Goal: Task Accomplishment & Management: Complete application form

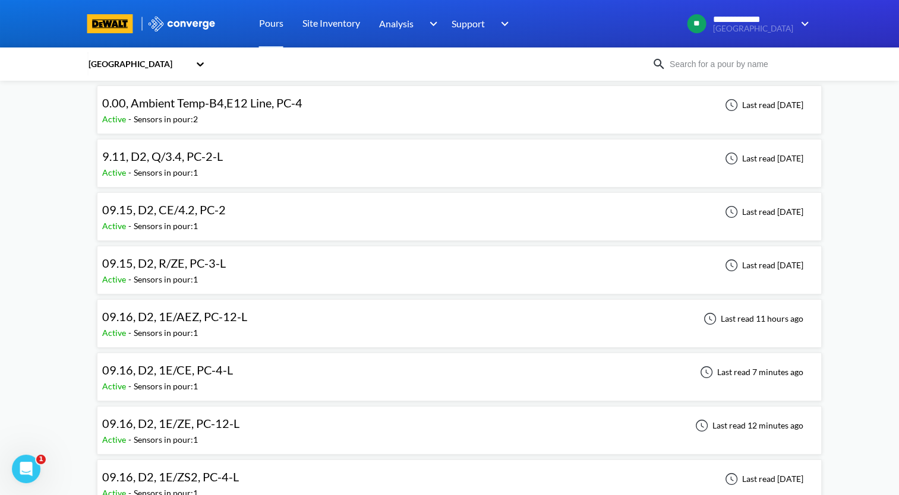
scroll to position [119, 0]
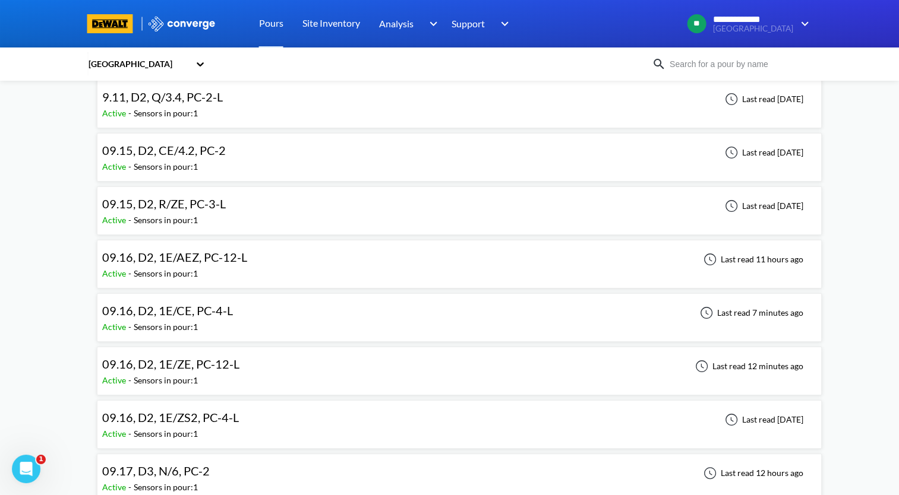
click at [335, 369] on div "09.16, D2, 1E/ZE, PC-12-L Active - Sensors in pour: 1 Last read 12 minutes ago" at bounding box center [459, 371] width 714 height 38
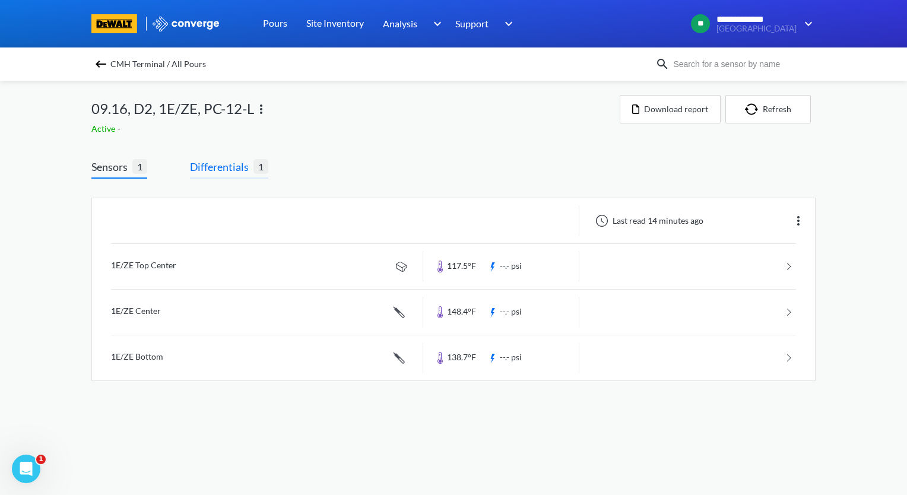
click at [216, 167] on span "Differentials" at bounding box center [222, 167] width 64 height 17
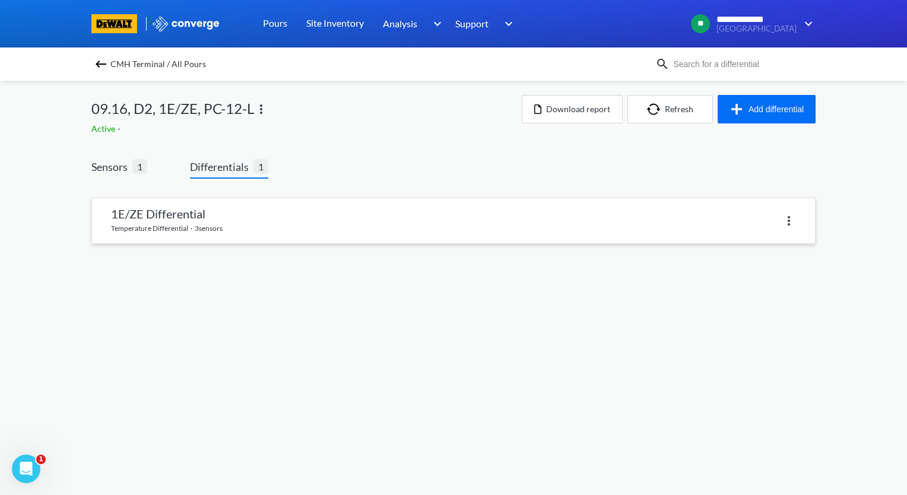
click at [220, 213] on link at bounding box center [453, 220] width 723 height 45
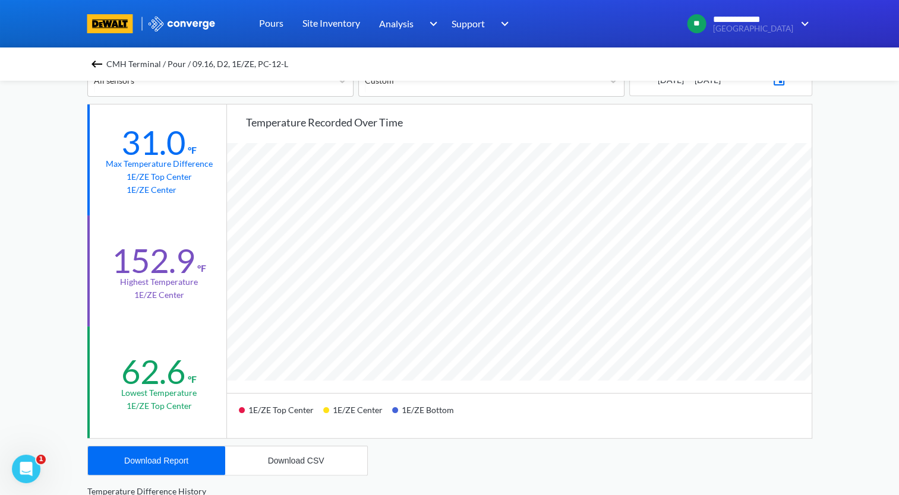
scroll to position [119, 0]
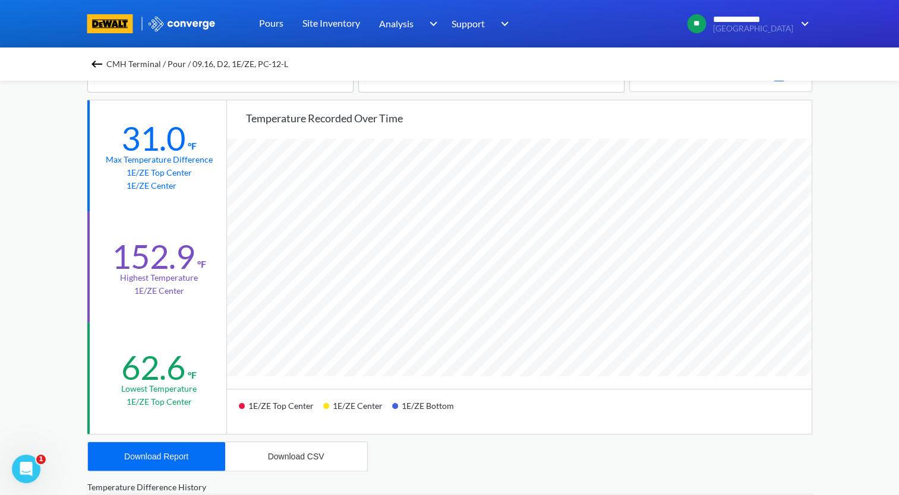
click at [97, 62] on img at bounding box center [97, 64] width 14 height 14
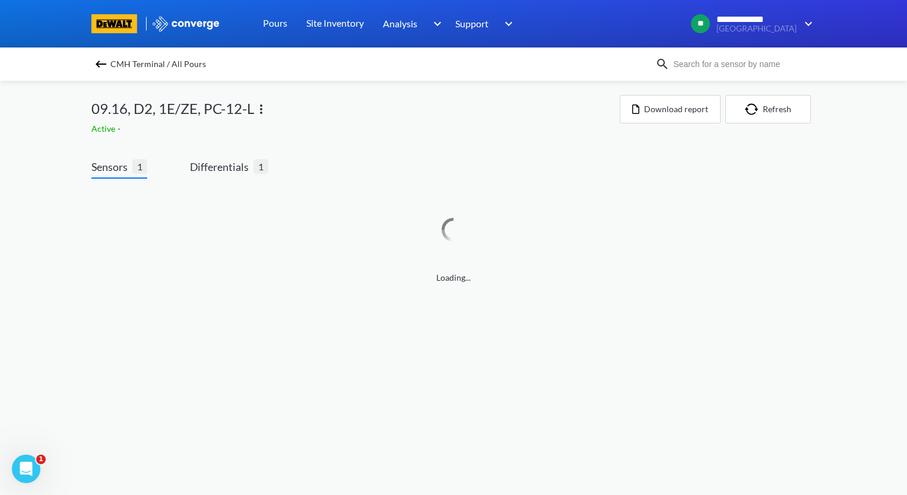
click at [100, 65] on img at bounding box center [101, 64] width 14 height 14
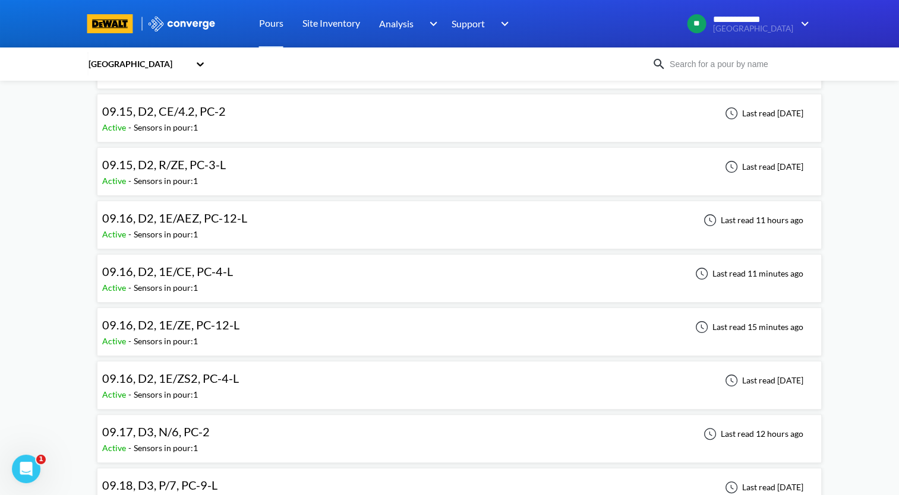
scroll to position [178, 0]
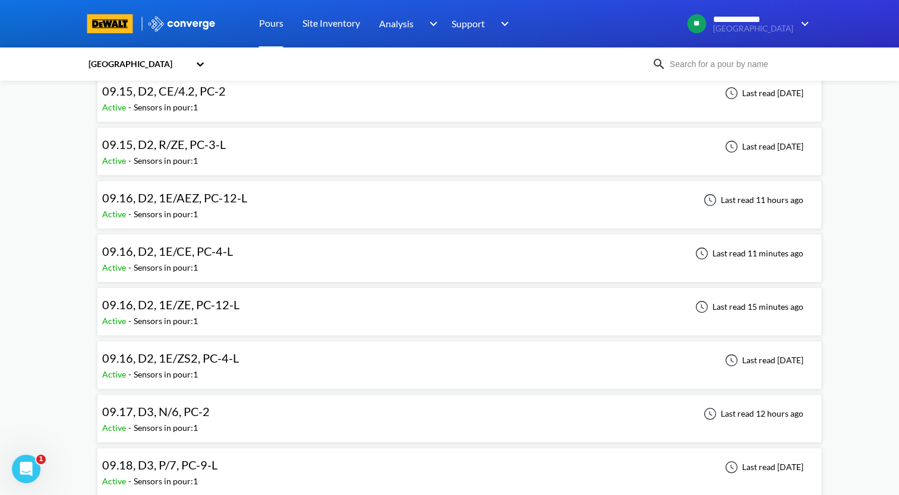
click at [236, 198] on span "09.16, D2, 1E/AEZ, PC-12-L" at bounding box center [174, 198] width 145 height 14
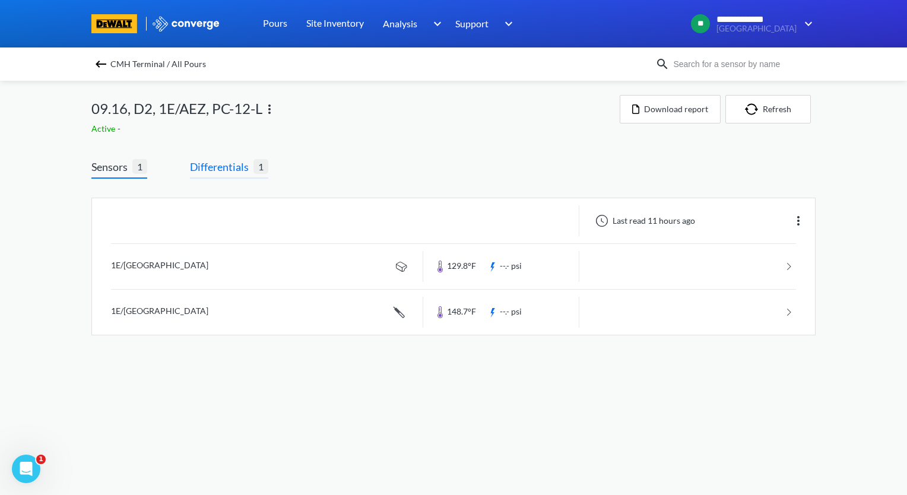
click at [235, 170] on span "Differentials" at bounding box center [222, 167] width 64 height 17
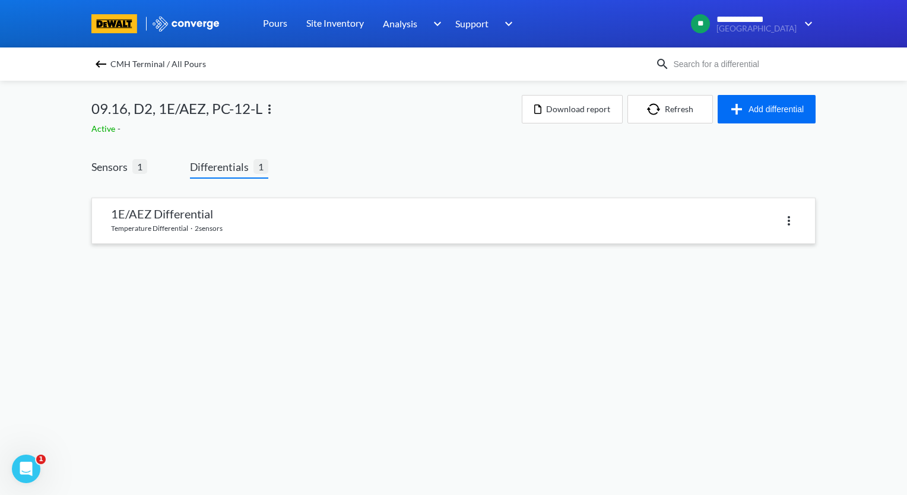
click at [245, 227] on link at bounding box center [453, 220] width 723 height 45
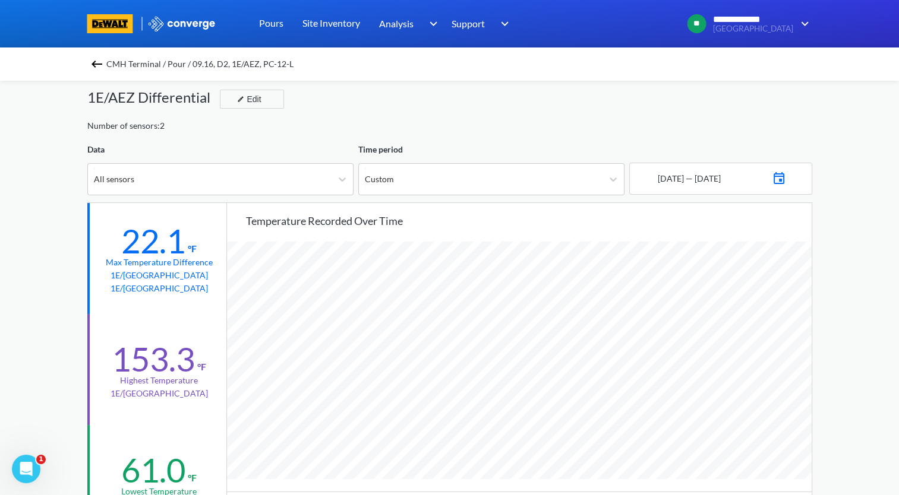
scroll to position [59, 0]
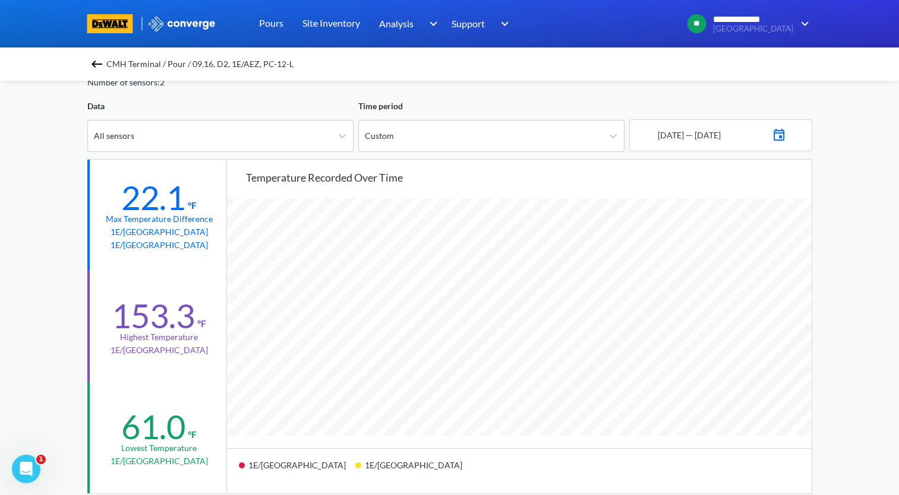
click at [104, 65] on img at bounding box center [97, 64] width 14 height 14
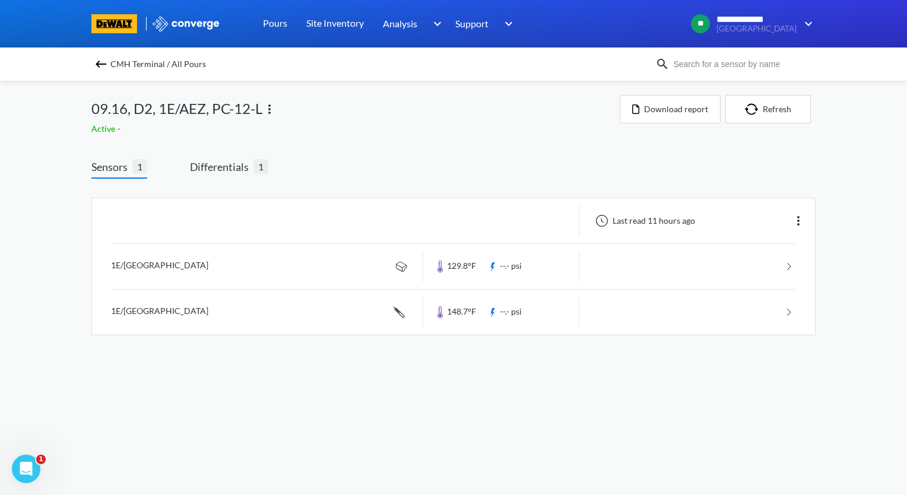
click at [104, 65] on img at bounding box center [101, 64] width 14 height 14
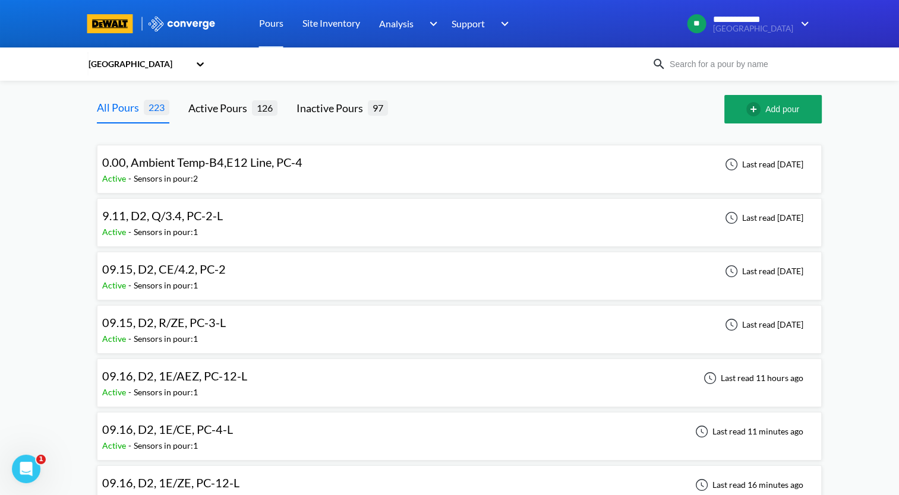
click at [778, 109] on button "Add pour" at bounding box center [772, 109] width 97 height 29
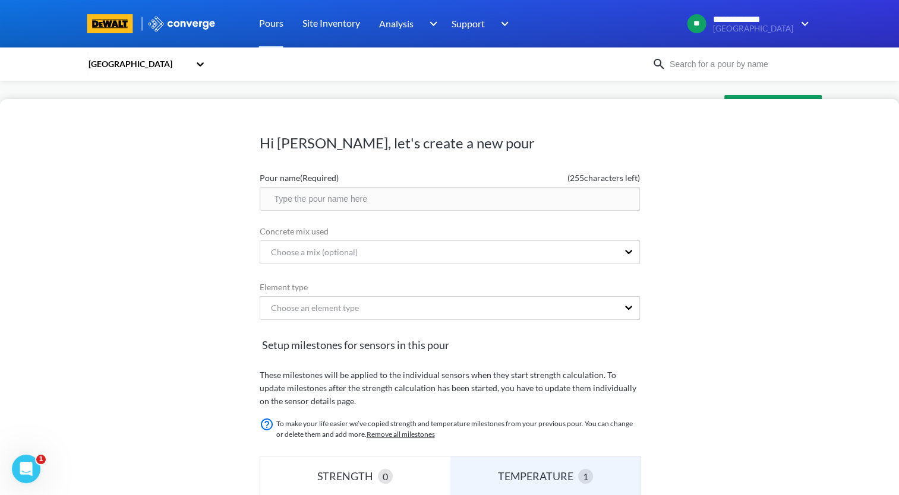
click at [390, 203] on input "text" at bounding box center [450, 199] width 380 height 24
drag, startPoint x: 390, startPoint y: 203, endPoint x: 162, endPoint y: 215, distance: 228.3
click at [162, 215] on div "Hi [PERSON_NAME], let's create a new pour Pour name (Required) ( 233 characters…" at bounding box center [449, 297] width 899 height 396
type input "09.23, D3, Q/7, PC-4-D"
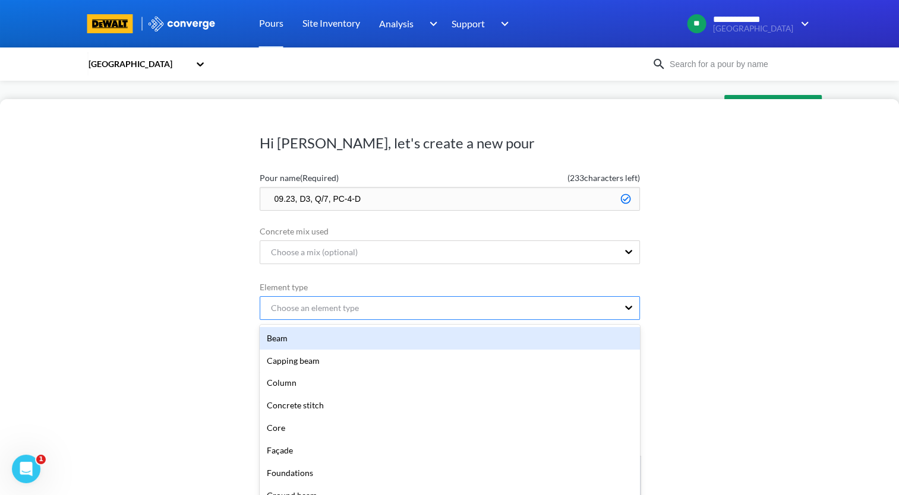
click at [493, 312] on div "option Beam focused, 1 of 20. 20 results available. Use Up and Down to choose o…" at bounding box center [450, 308] width 380 height 24
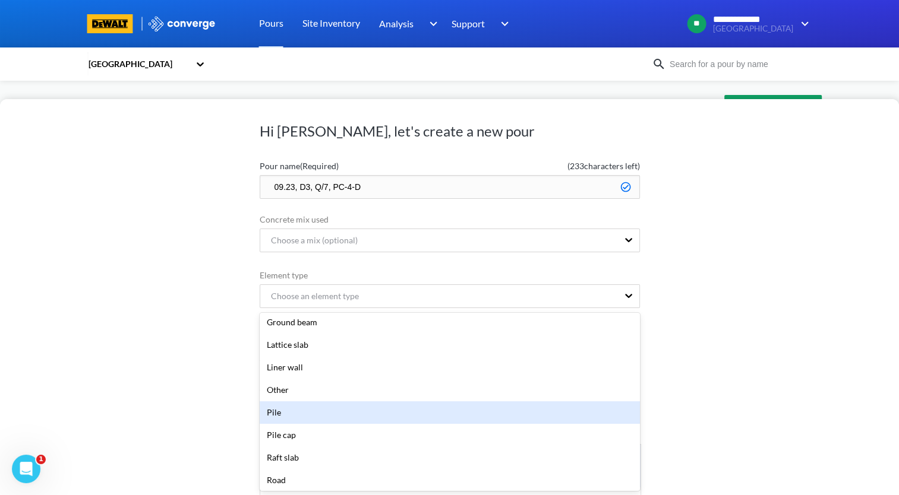
scroll to position [178, 0]
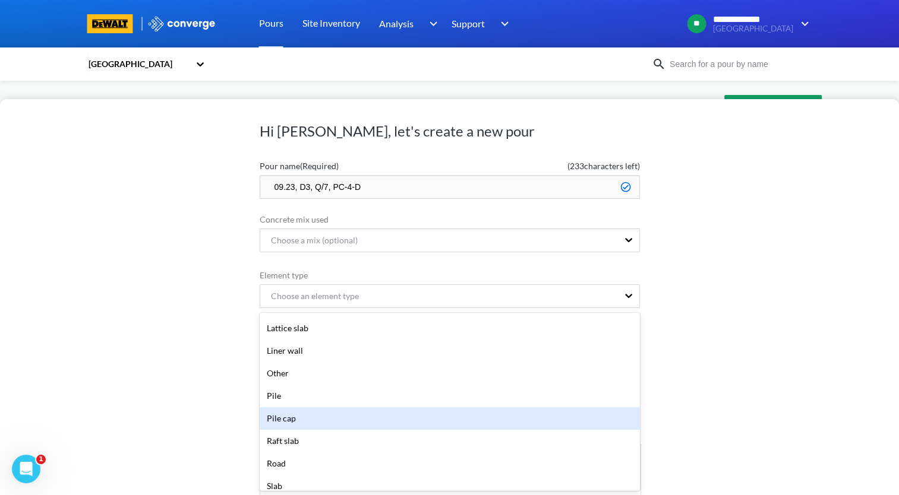
click at [444, 422] on div "Pile cap" at bounding box center [450, 418] width 380 height 23
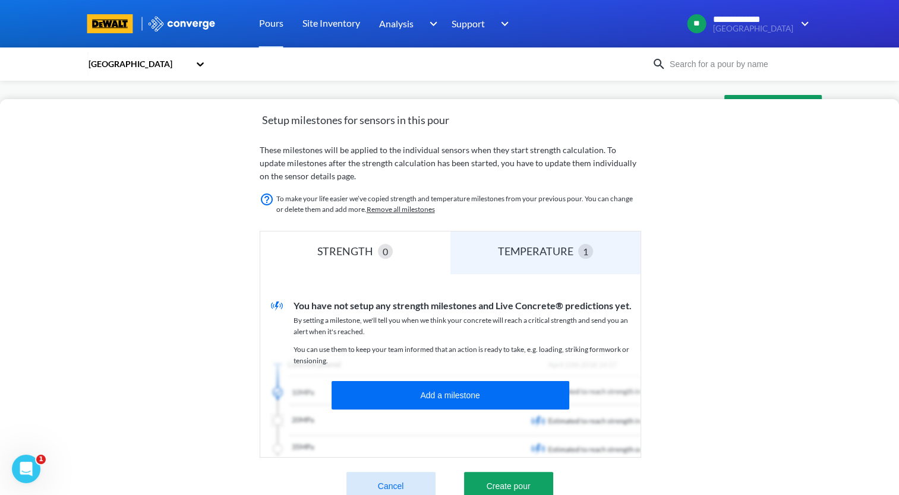
scroll to position [257, 0]
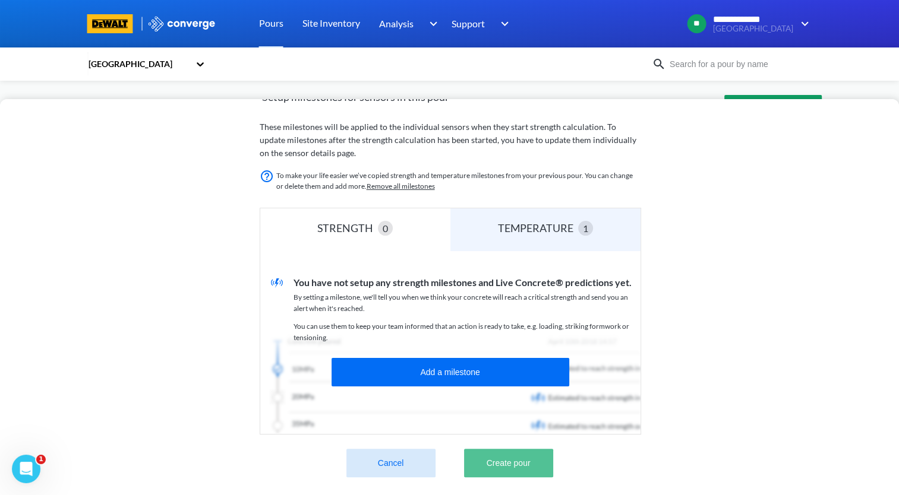
click at [546, 461] on button "Create pour" at bounding box center [508, 463] width 89 height 29
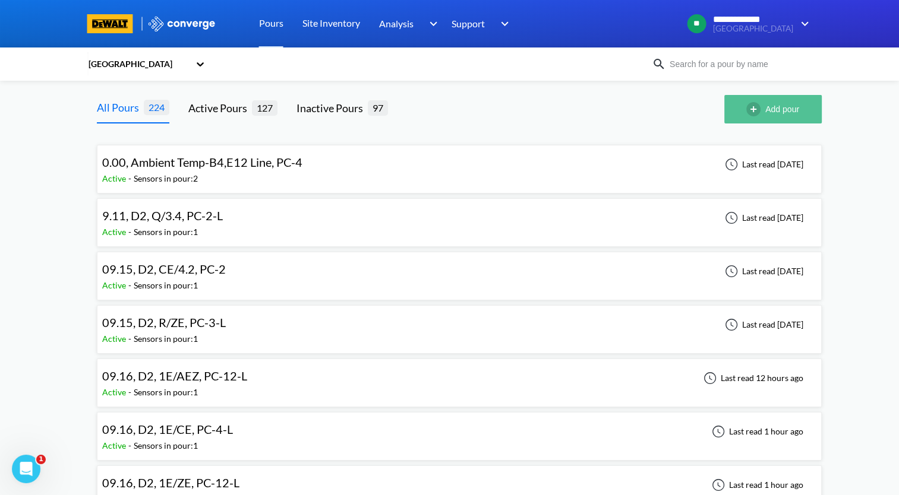
click at [755, 115] on img "button" at bounding box center [755, 109] width 19 height 14
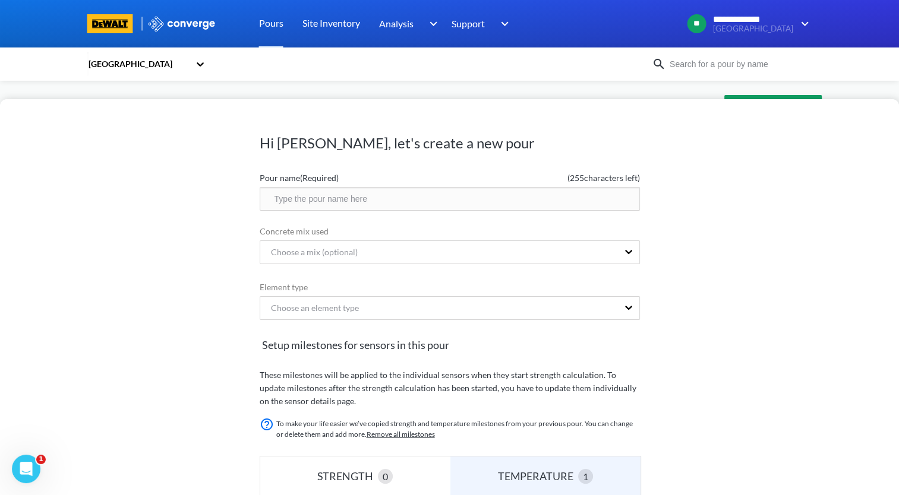
click at [531, 201] on input "text" at bounding box center [450, 199] width 380 height 24
paste input "09.23, D3, Q/7, PC-4-D"
click at [325, 201] on input "09.23, D3, Q/7, PC-4-D" at bounding box center [450, 199] width 380 height 24
type input "09.23, D3, Q/6, PC-4-D"
click at [382, 307] on div "Choose an element type" at bounding box center [450, 308] width 380 height 24
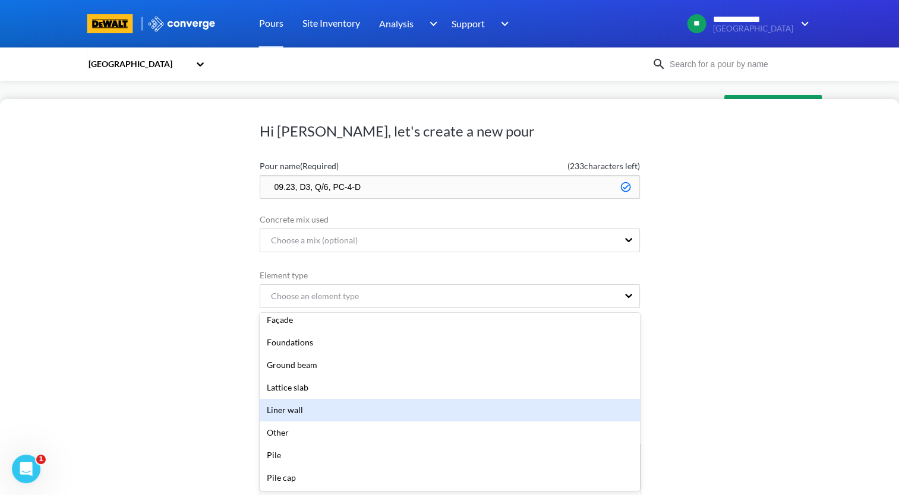
scroll to position [178, 0]
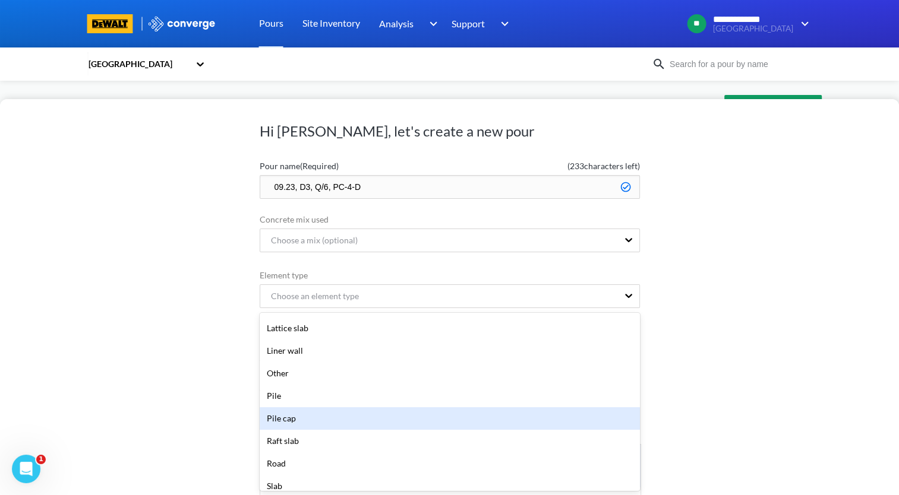
click at [429, 422] on div "Pile cap" at bounding box center [450, 418] width 380 height 23
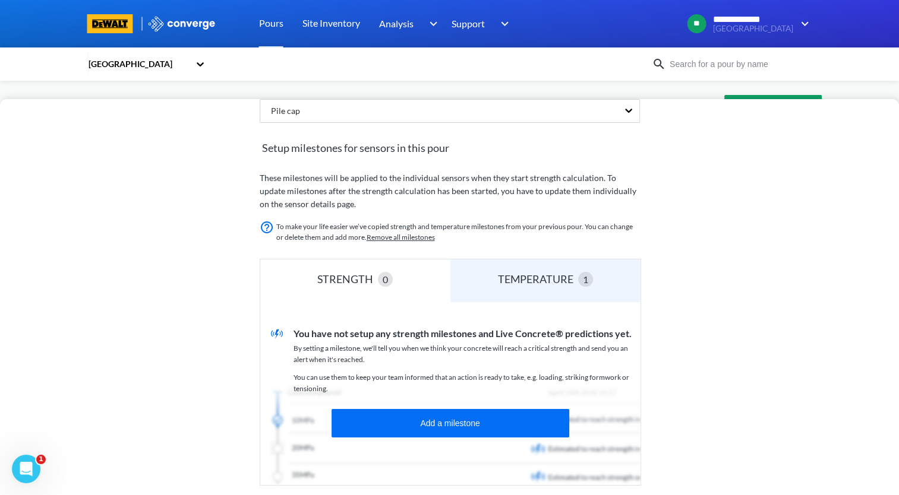
scroll to position [249, 0]
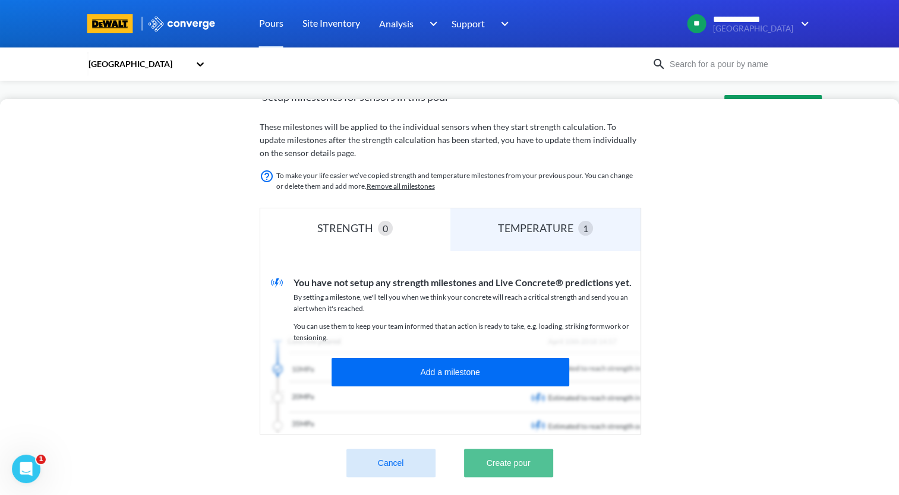
click at [496, 455] on button "Create pour" at bounding box center [508, 463] width 89 height 29
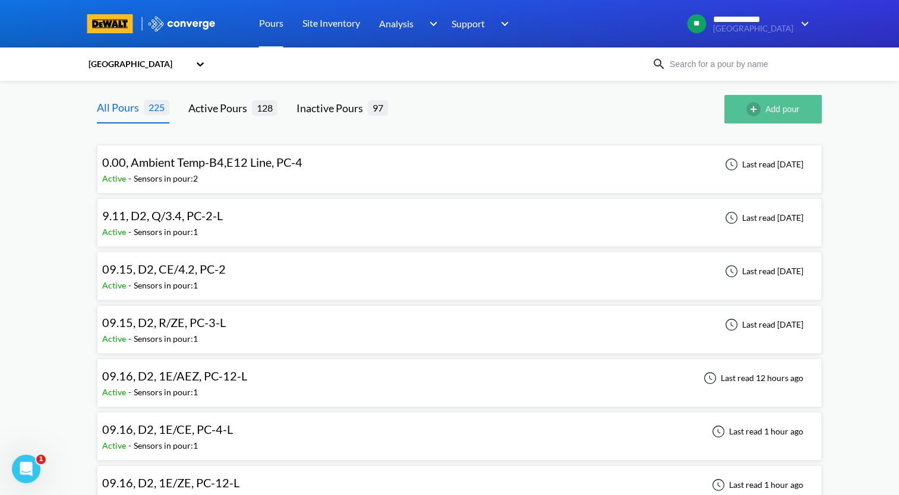
click at [793, 108] on button "Add pour" at bounding box center [772, 109] width 97 height 29
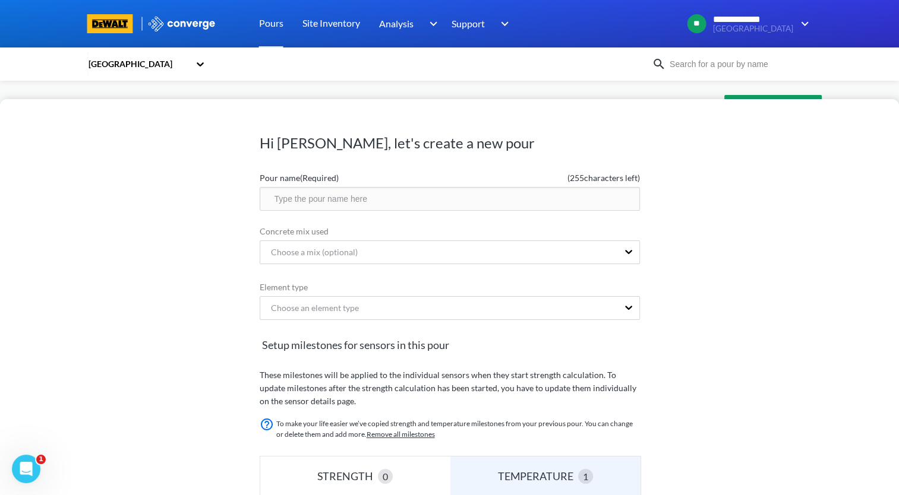
click at [413, 201] on input "text" at bounding box center [450, 199] width 380 height 24
paste input "09.23, D3, Q/7, PC-4-D"
click at [322, 201] on input "09.23, D3, Q/7, PC-4-D" at bounding box center [450, 199] width 380 height 24
click at [352, 200] on input "09.23, D3, P/6, PC-4-D" at bounding box center [450, 199] width 380 height 24
click at [371, 195] on input "09.23, D3, P/6, PC-4-D" at bounding box center [450, 199] width 380 height 24
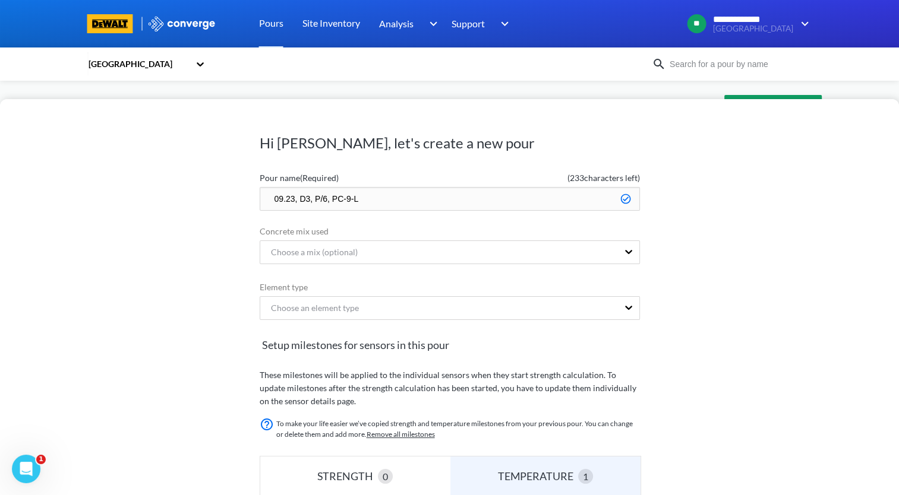
drag, startPoint x: 407, startPoint y: 198, endPoint x: 172, endPoint y: 203, distance: 235.8
click at [172, 203] on div "Hi [PERSON_NAME], let's create a new pour Pour name (Required) ( 233 characters…" at bounding box center [449, 297] width 899 height 396
type input "09.23, D3, P/6, PC-9-L"
click at [452, 311] on form "Pour name (Required) ( 233 characters left) 09.23, D3, P/6, PC-9-L Concrete mix…" at bounding box center [450, 446] width 380 height 559
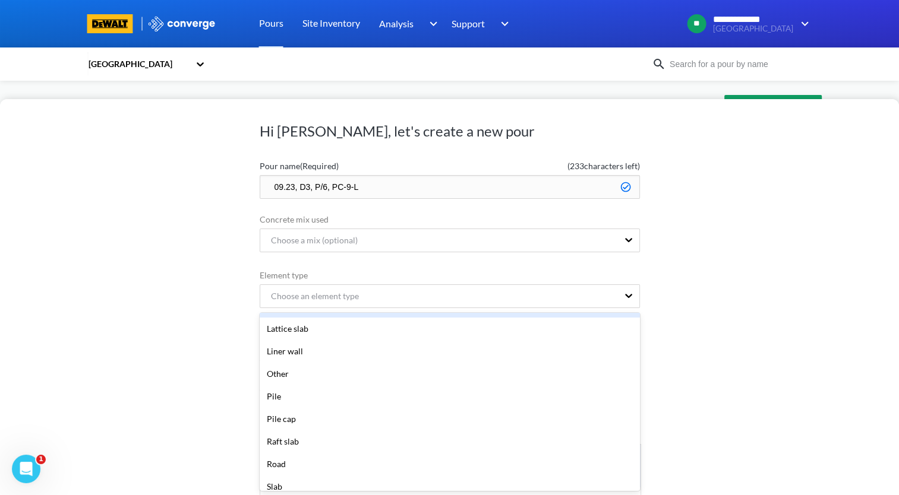
scroll to position [178, 0]
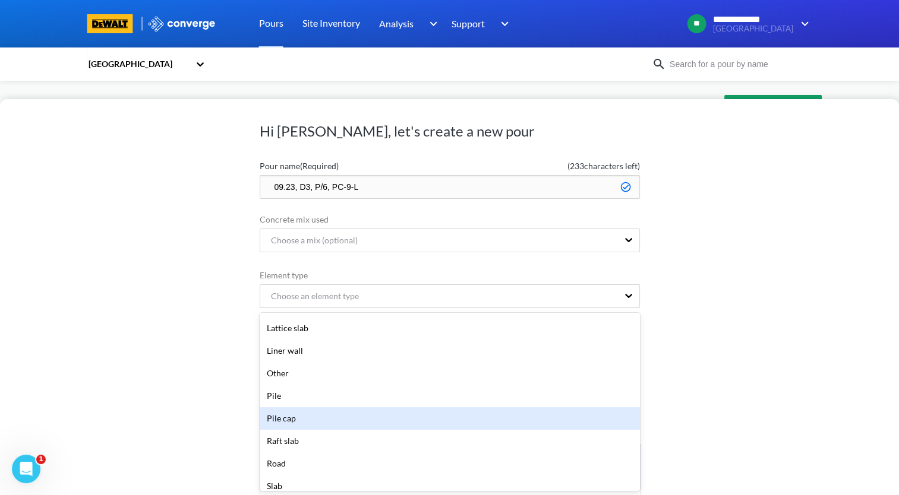
click at [394, 415] on div "Pile cap" at bounding box center [450, 418] width 380 height 23
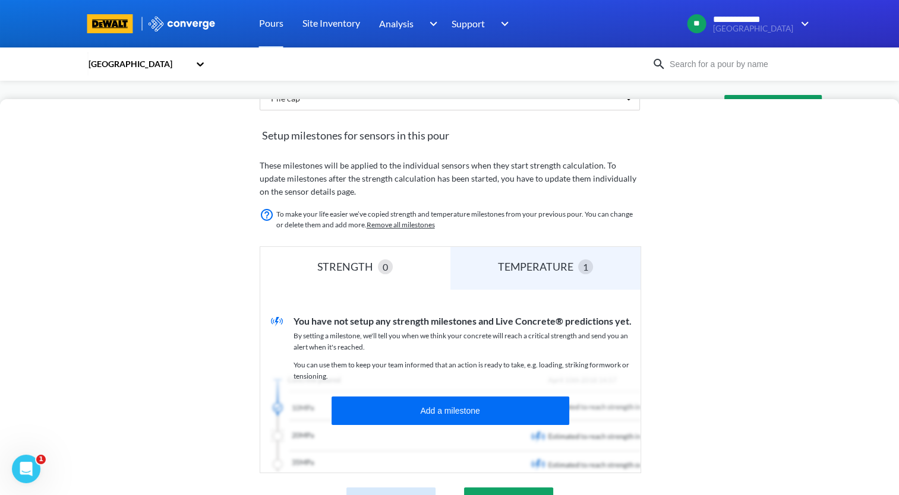
scroll to position [249, 0]
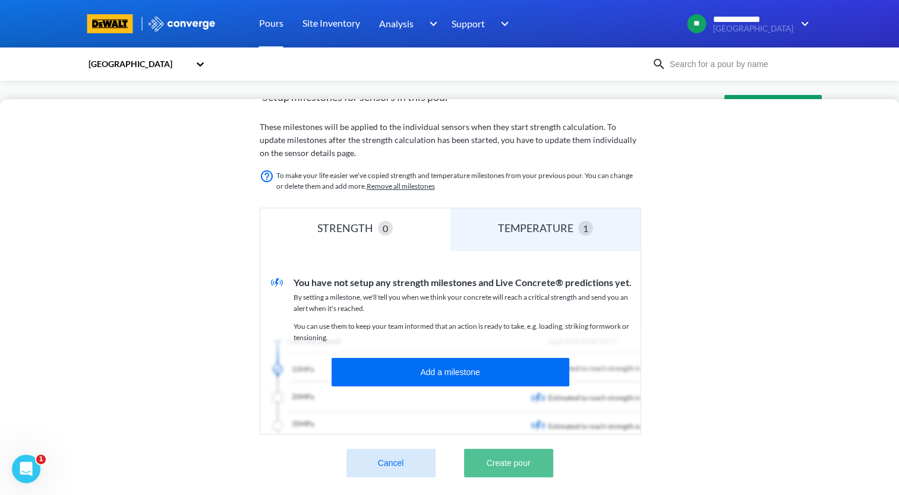
click at [517, 462] on button "Create pour" at bounding box center [508, 463] width 89 height 29
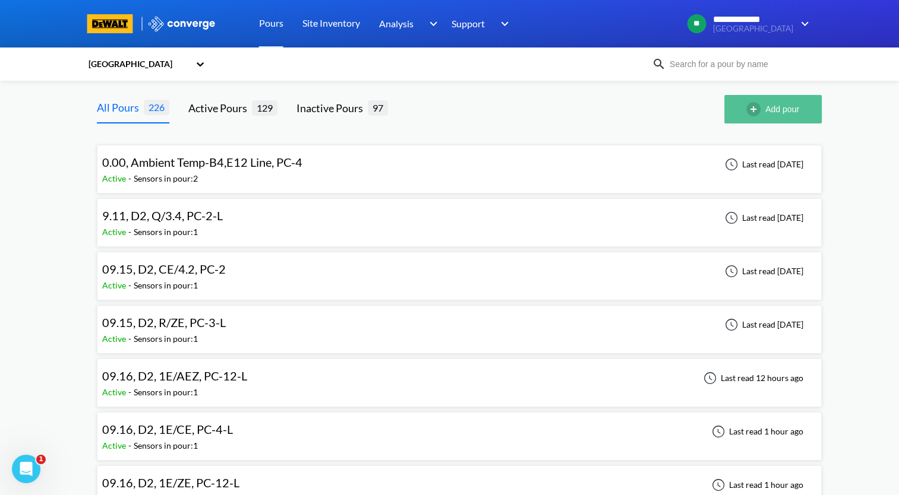
click at [770, 99] on button "Add pour" at bounding box center [772, 109] width 97 height 29
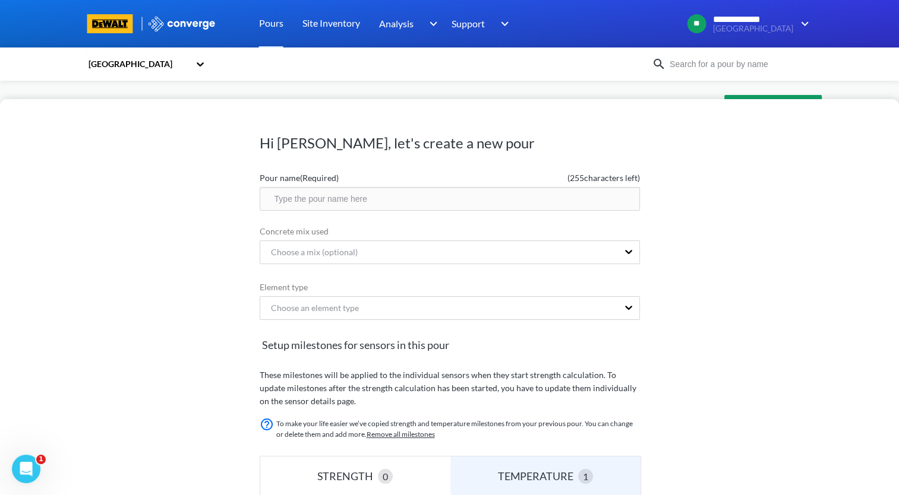
click at [376, 204] on input "text" at bounding box center [450, 199] width 380 height 24
paste input "09.23, D3, P/6, PC-9-L"
click at [309, 196] on input "09.23, D3, P/6, PC-9-L" at bounding box center [450, 199] width 380 height 24
type input "09.23, D2, P/5.5, PC-9-L"
click at [409, 308] on div "Choose an element type" at bounding box center [450, 309] width 380 height 26
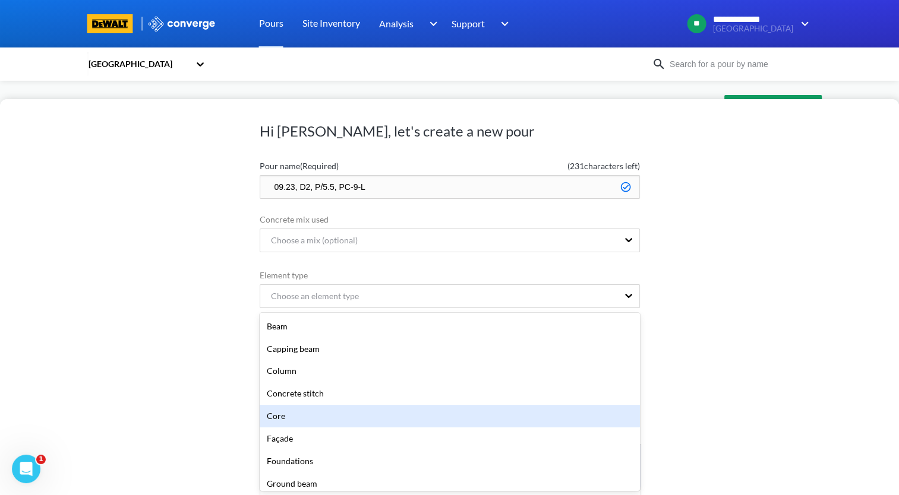
scroll to position [238, 0]
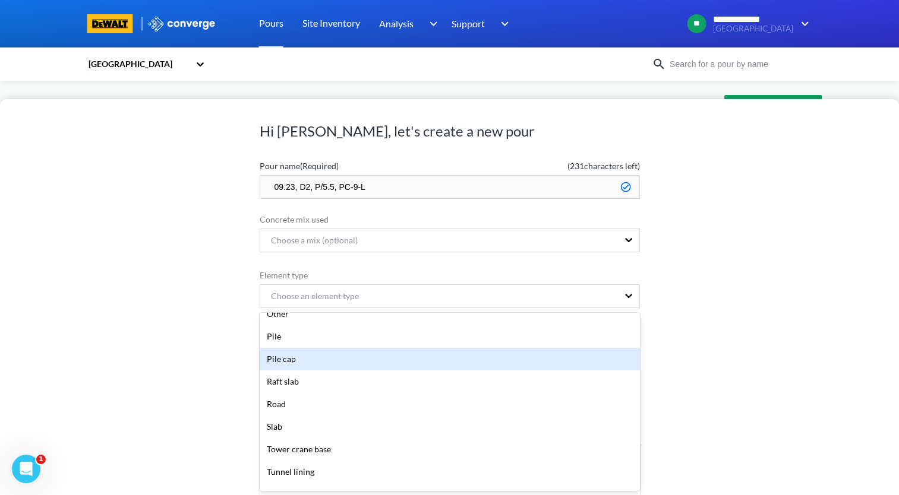
click at [354, 360] on div "Pile cap" at bounding box center [450, 359] width 380 height 23
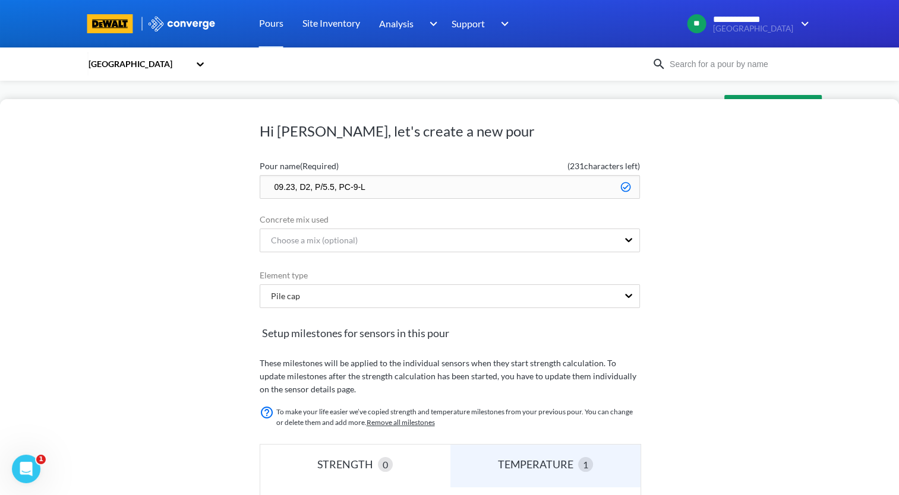
scroll to position [249, 0]
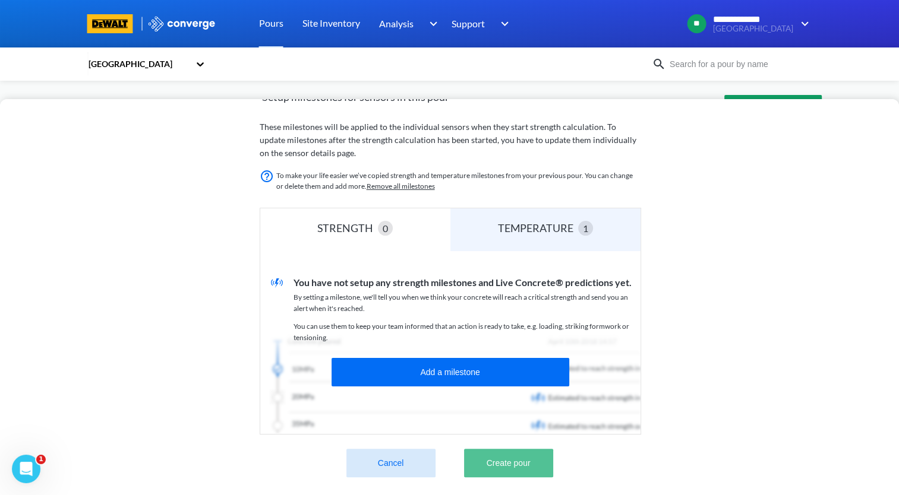
click at [503, 459] on button "Create pour" at bounding box center [508, 463] width 89 height 29
